Goal: Information Seeking & Learning: Learn about a topic

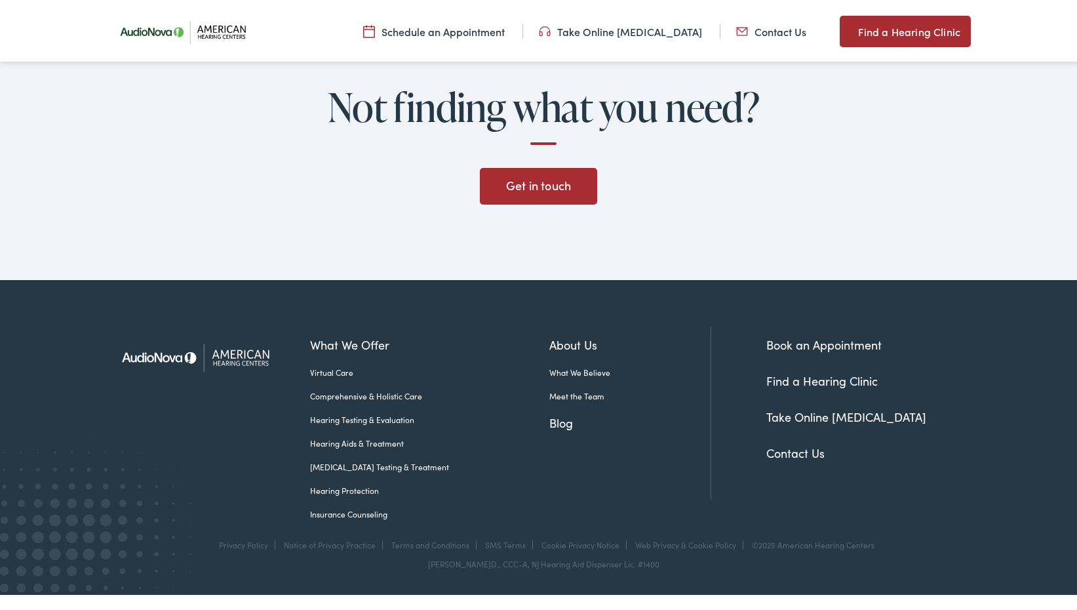
scroll to position [2874, 0]
click at [550, 391] on link "Meet the Team" at bounding box center [630, 394] width 161 height 12
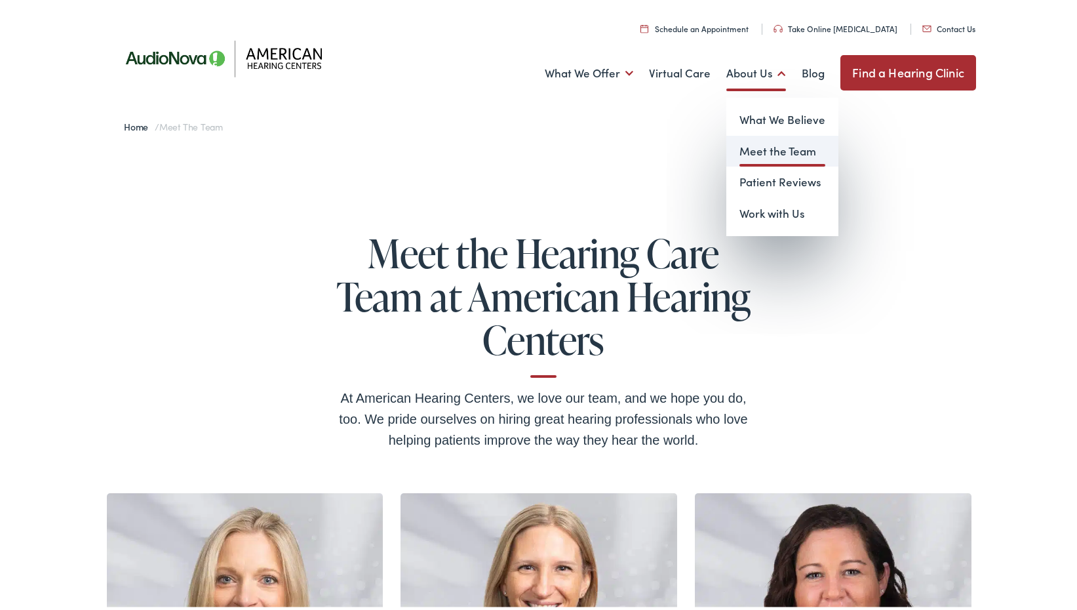
click at [757, 147] on link "Meet the Team" at bounding box center [783, 148] width 112 height 31
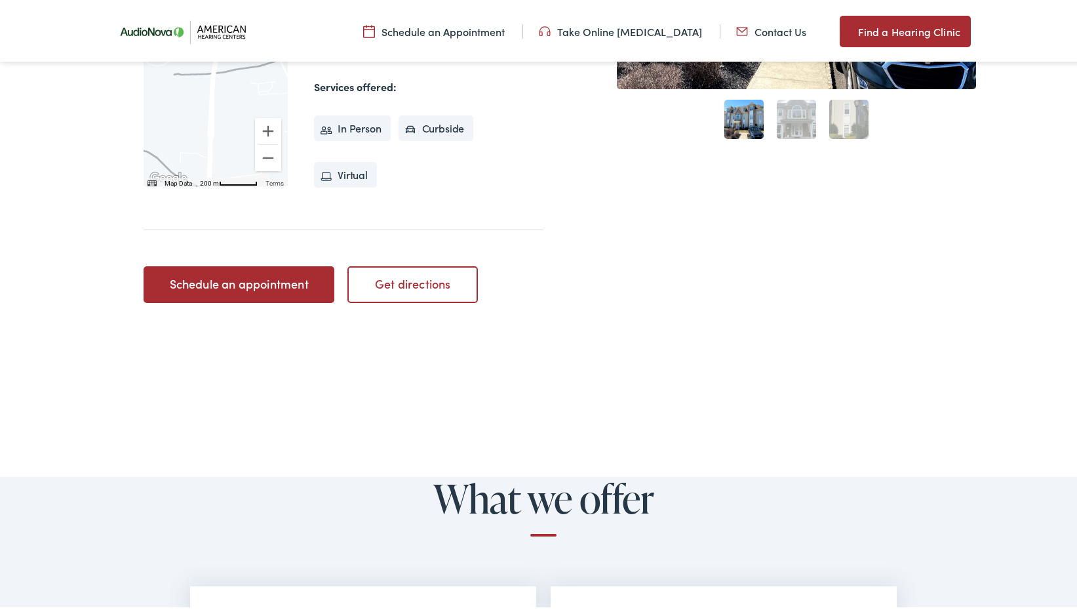
scroll to position [459, 0]
click at [218, 277] on link "Schedule an appointment" at bounding box center [239, 280] width 191 height 37
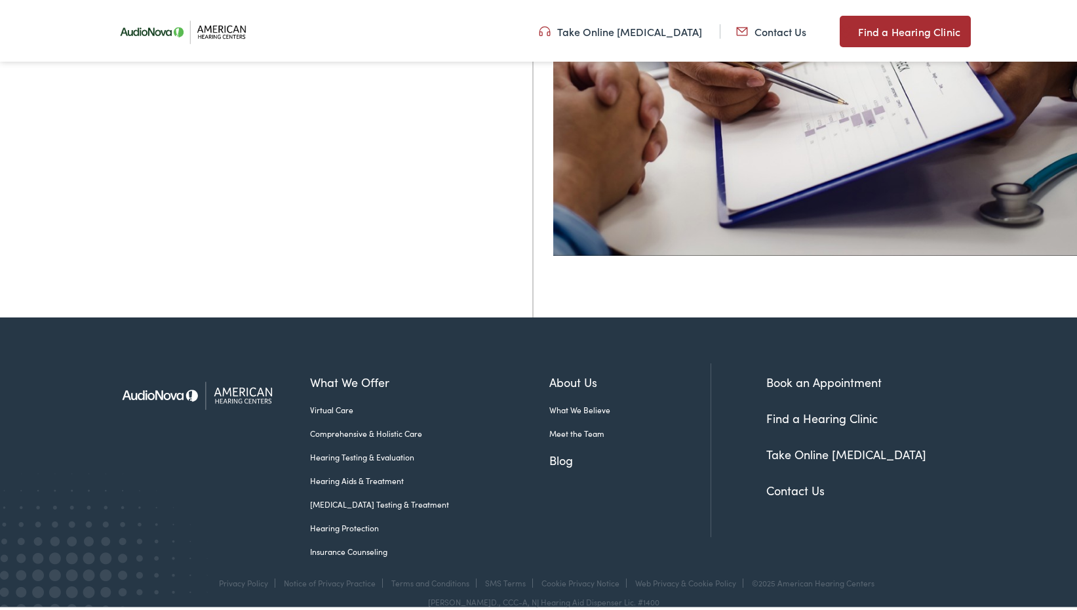
scroll to position [506, 0]
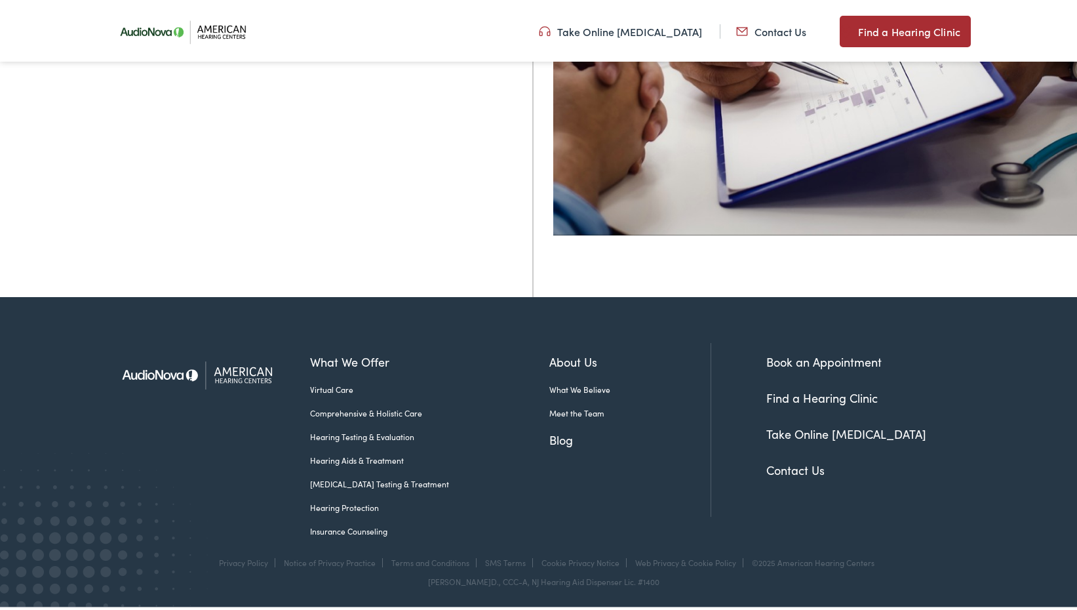
click at [550, 441] on link "Blog" at bounding box center [630, 437] width 161 height 18
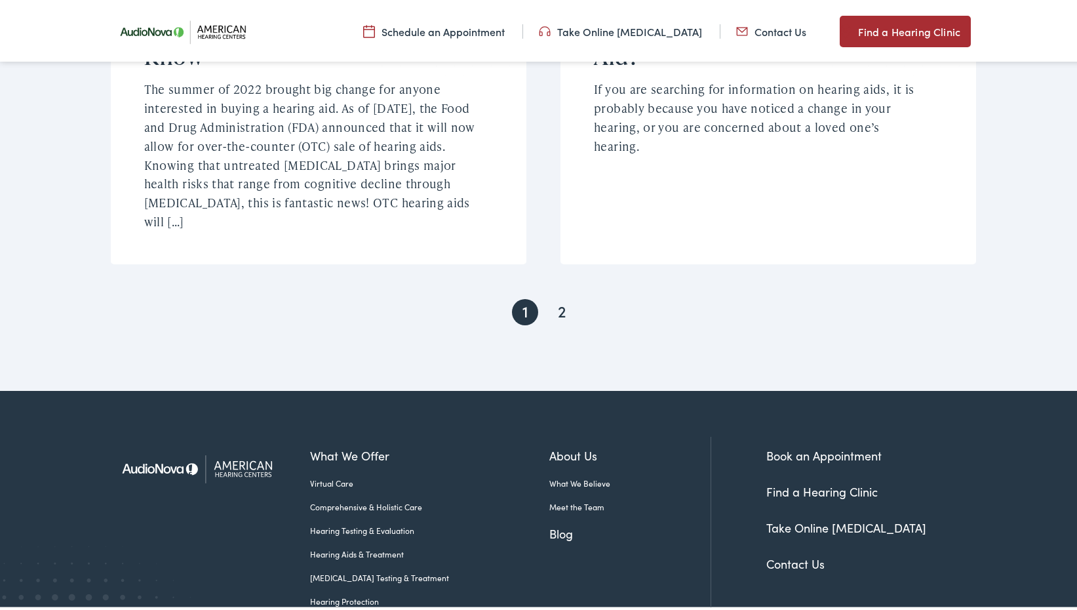
scroll to position [2714, 0]
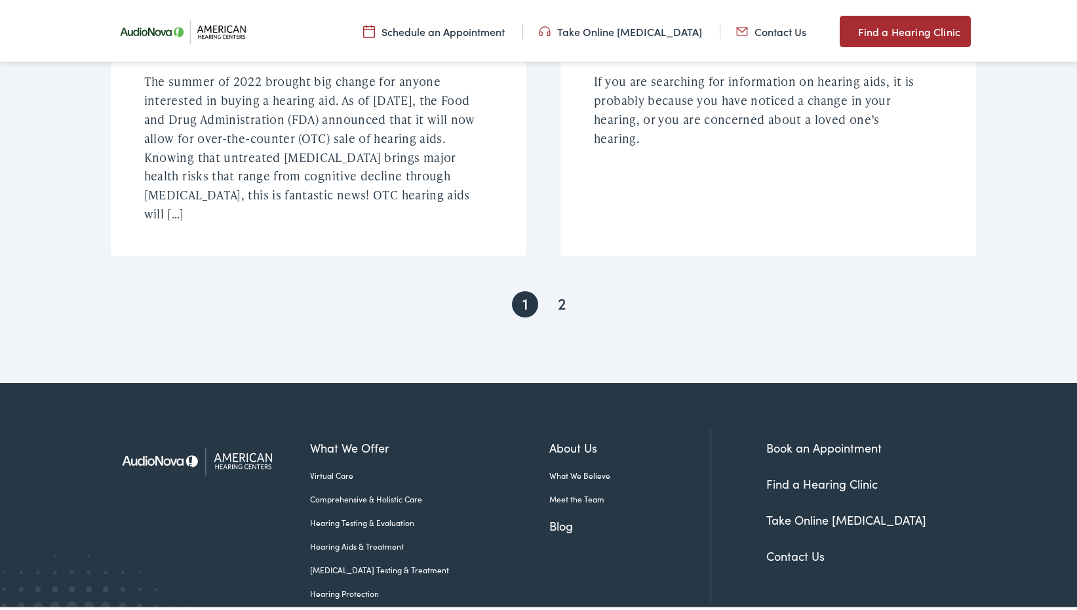
click at [555, 289] on link "2" at bounding box center [562, 302] width 26 height 26
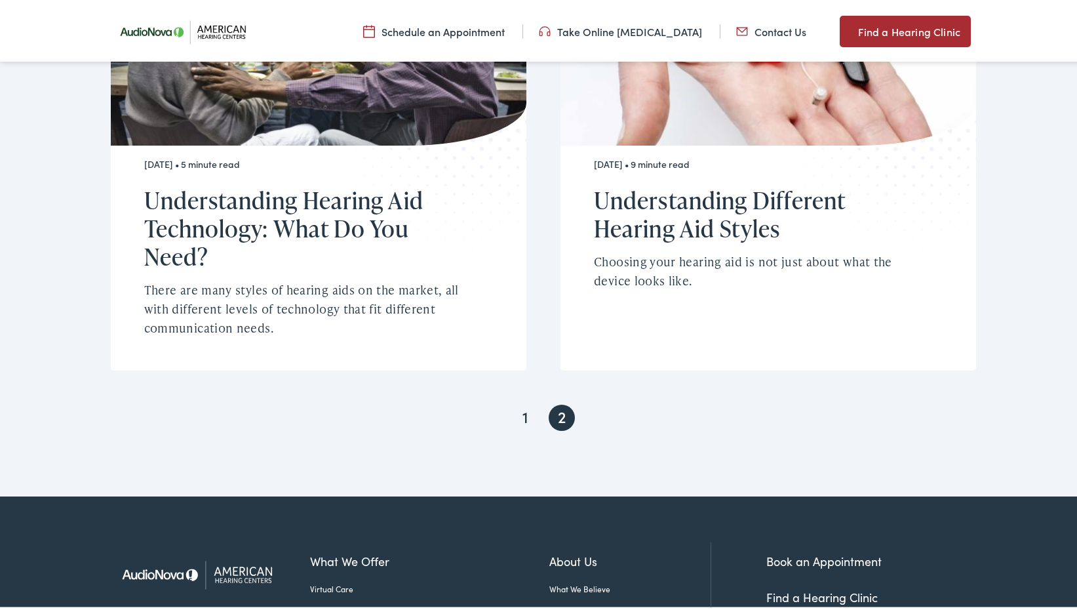
scroll to position [1312, 0]
